Goal: Transaction & Acquisition: Purchase product/service

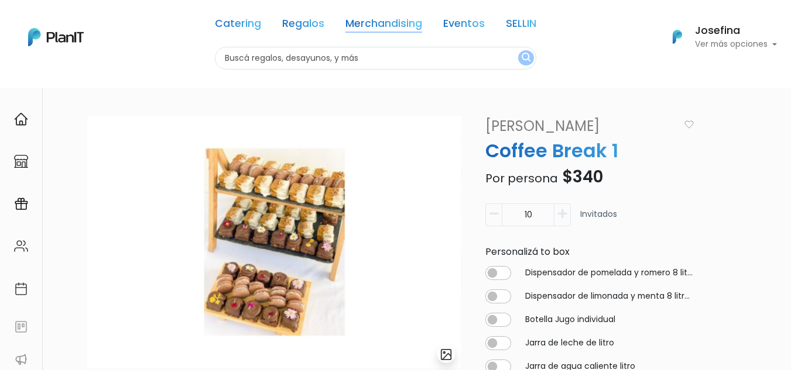
click at [386, 19] on link "Merchandising" at bounding box center [383, 26] width 77 height 14
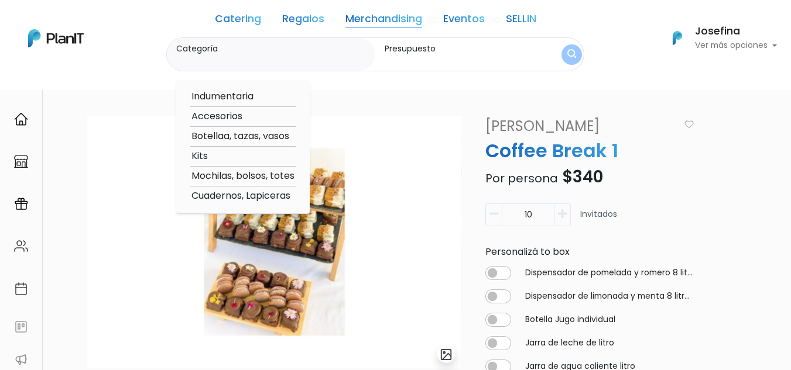
click at [237, 176] on option "Mochilas, bolsos, totes" at bounding box center [242, 176] width 105 height 15
type input "Mochilas, bolsos, totes"
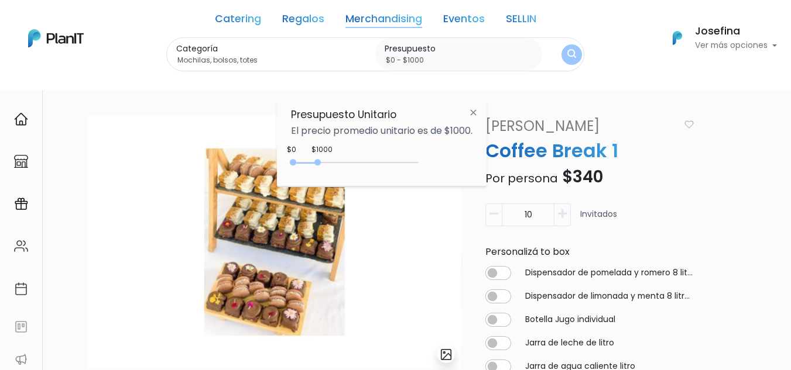
click at [337, 162] on div "0 : 1000 0 1000" at bounding box center [357, 165] width 123 height 12
click at [362, 160] on div "0 : 1700 0 1700" at bounding box center [357, 165] width 123 height 12
drag, startPoint x: 350, startPoint y: 163, endPoint x: 445, endPoint y: 163, distance: 95.4
click at [445, 163] on div "+$5000 $0 0 : 5000 0 5000 0,5000" at bounding box center [381, 164] width 181 height 23
type input "$0 - $1300"
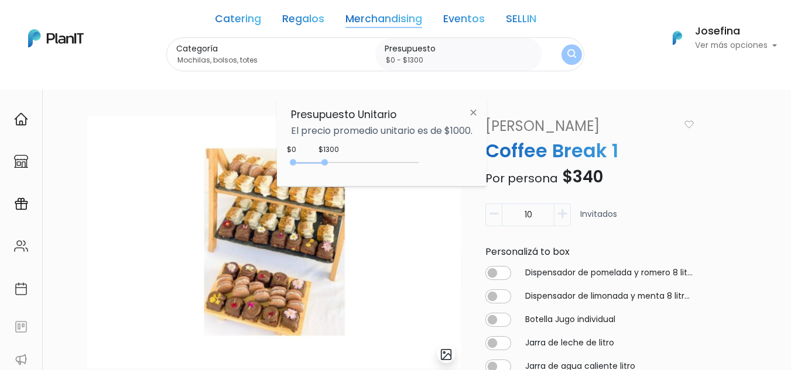
drag, startPoint x: 412, startPoint y: 160, endPoint x: 328, endPoint y: 164, distance: 84.4
click at [328, 164] on div "0 : 1300 0 1300" at bounding box center [357, 165] width 123 height 12
click at [577, 49] on button "submit" at bounding box center [571, 54] width 20 height 20
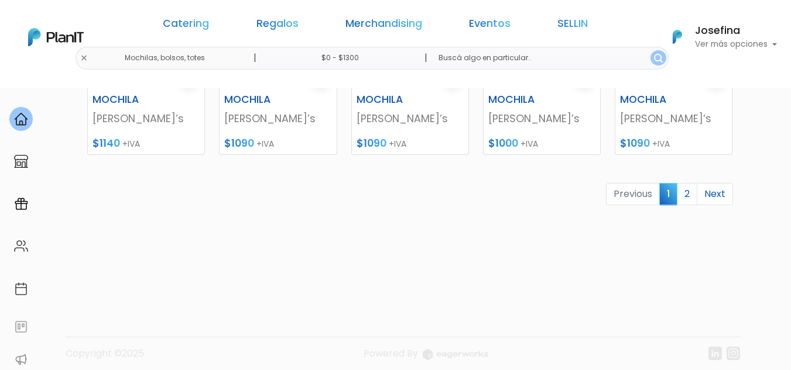
scroll to position [654, 0]
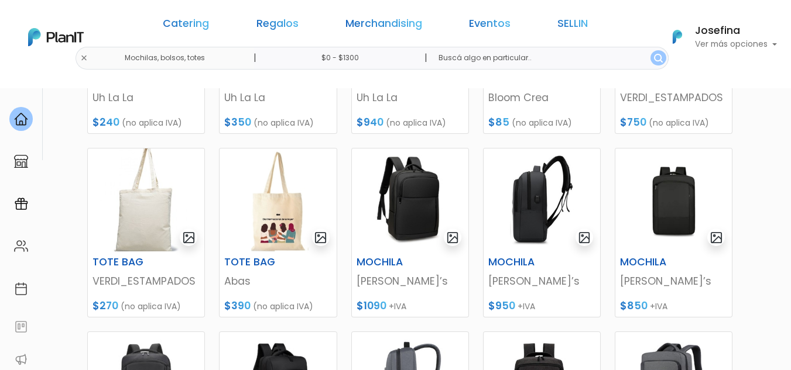
scroll to position [283, 0]
